Goal: Task Accomplishment & Management: Manage account settings

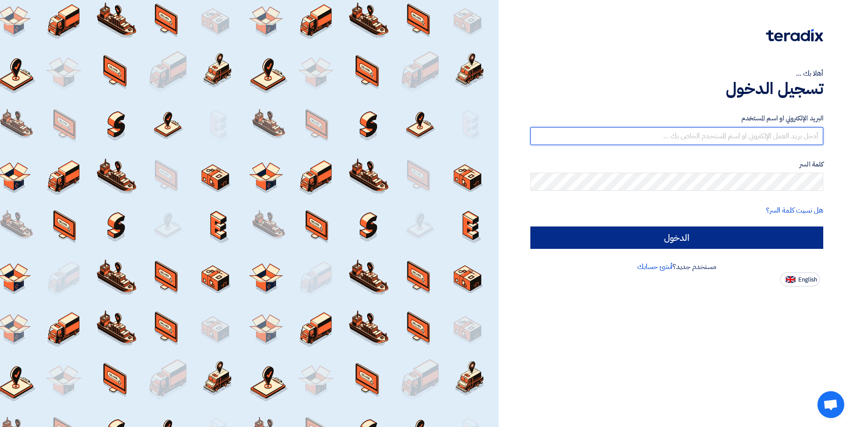
type input "[PERSON_NAME][EMAIL_ADDRESS][DOMAIN_NAME]"
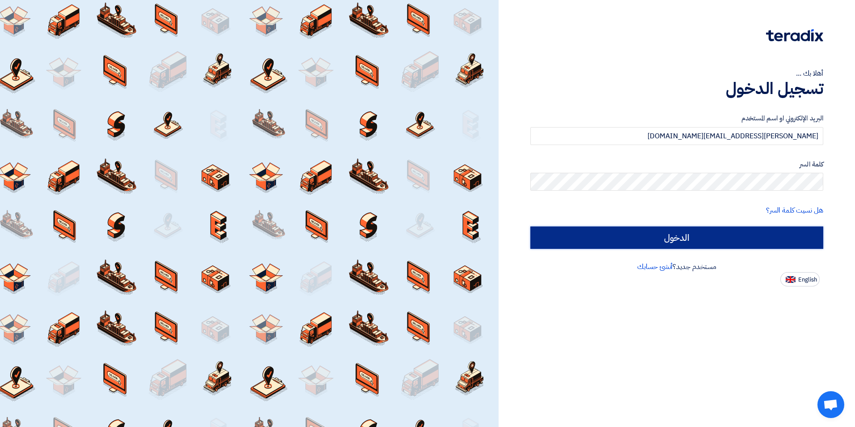
click at [685, 235] on input "الدخول" at bounding box center [676, 237] width 293 height 22
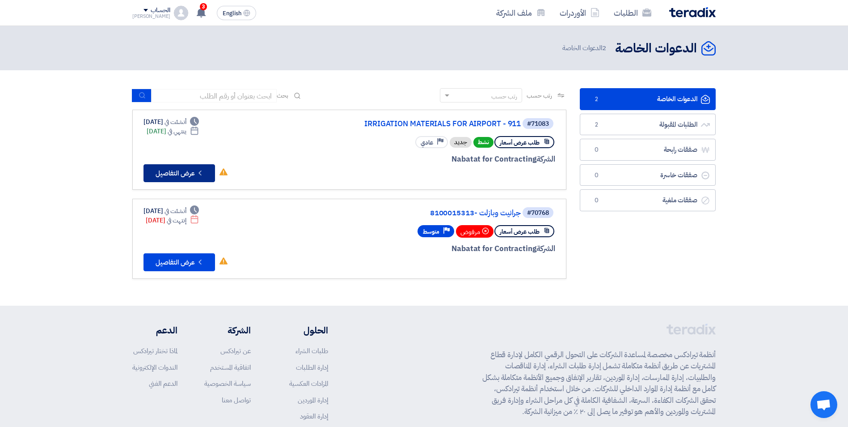
click at [186, 173] on button "Check details عرض التفاصيل" at bounding box center [180, 173] width 72 height 18
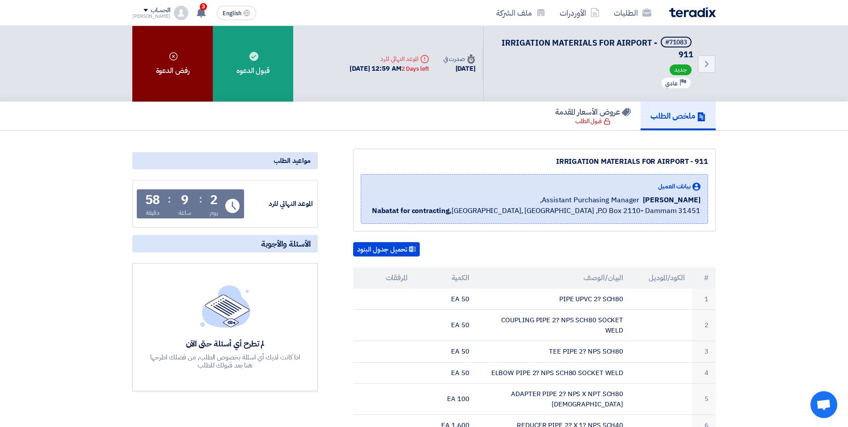
click at [178, 74] on div "رفض الدعوة" at bounding box center [172, 64] width 80 height 76
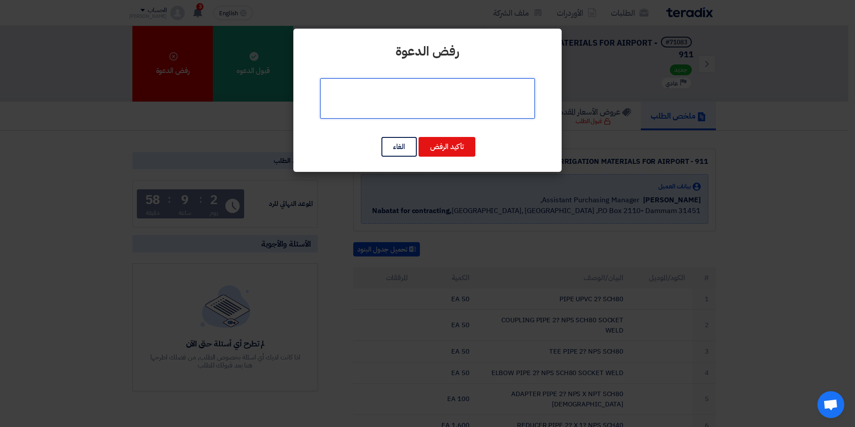
click at [407, 101] on textarea at bounding box center [427, 98] width 215 height 40
type textarea "g"
type textarea "المواد المطلوبة خارج نطاق اختصاصنا"
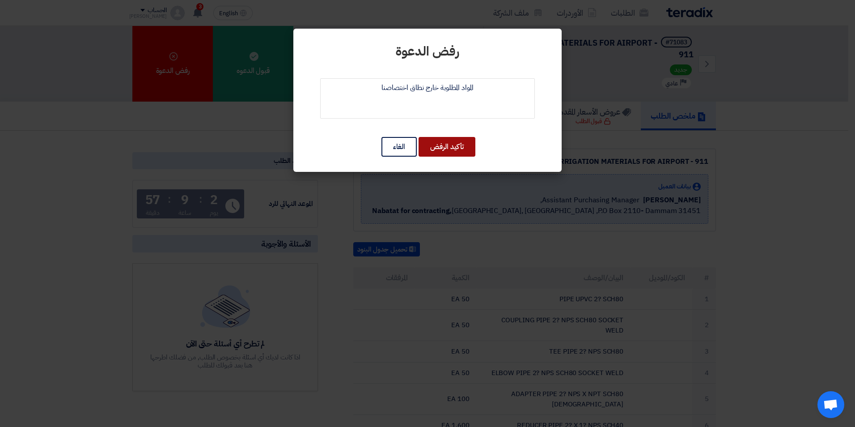
click at [444, 145] on button "تأكيد الرفض" at bounding box center [447, 147] width 57 height 20
